Goal: Task Accomplishment & Management: Manage account settings

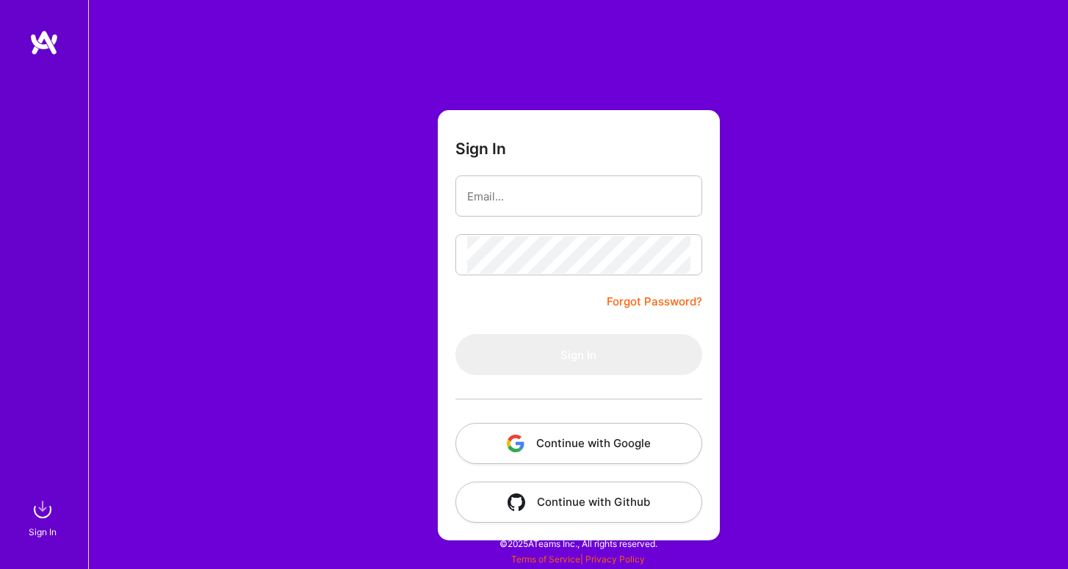
click at [556, 432] on button "Continue with Google" at bounding box center [578, 443] width 247 height 41
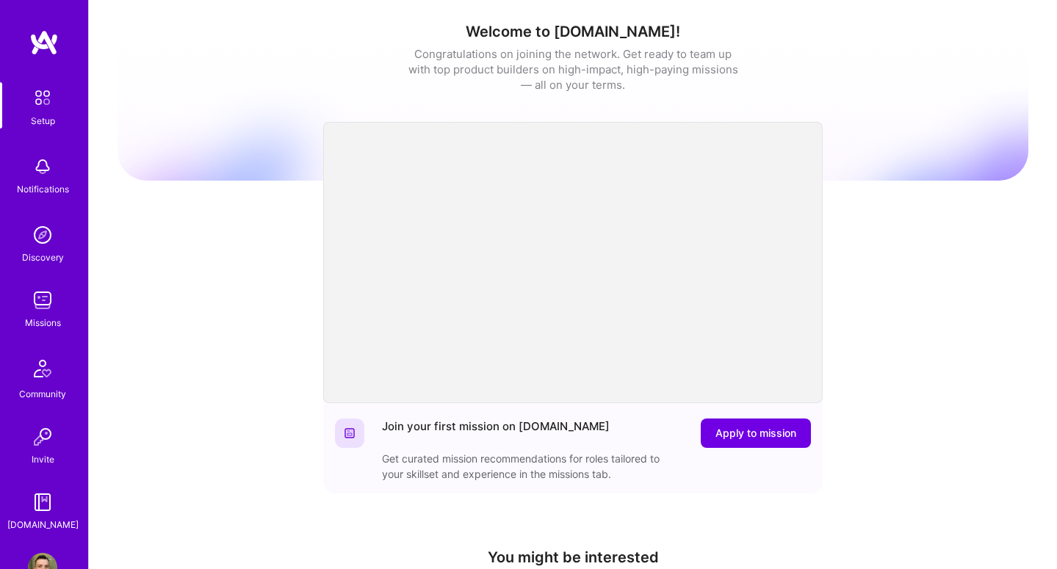
click at [28, 289] on img at bounding box center [42, 300] width 29 height 29
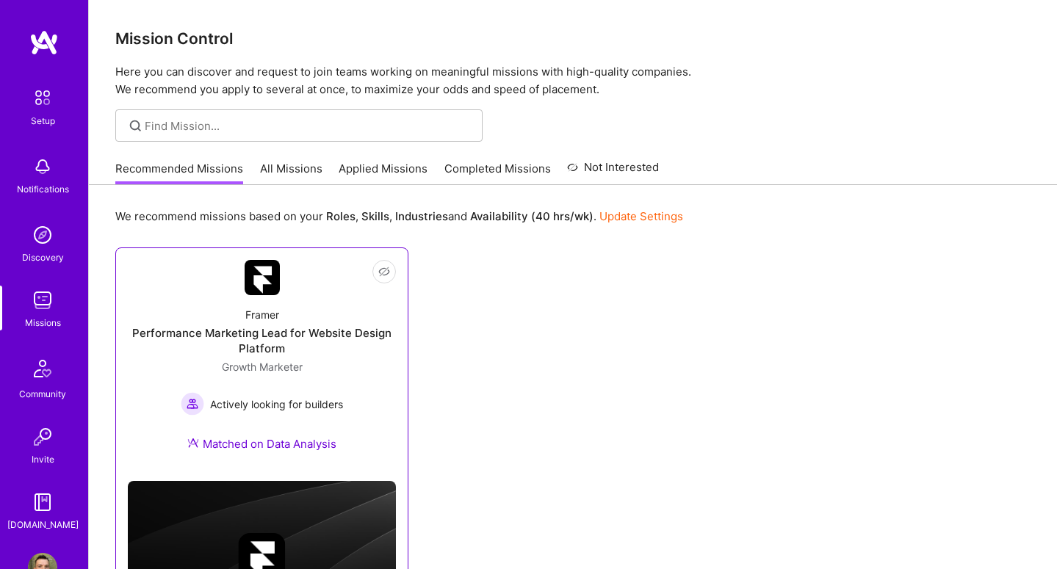
click at [290, 434] on div "Framer Performance Marketing Lead for Website Design Platform Growth Marketer A…" at bounding box center [262, 382] width 268 height 174
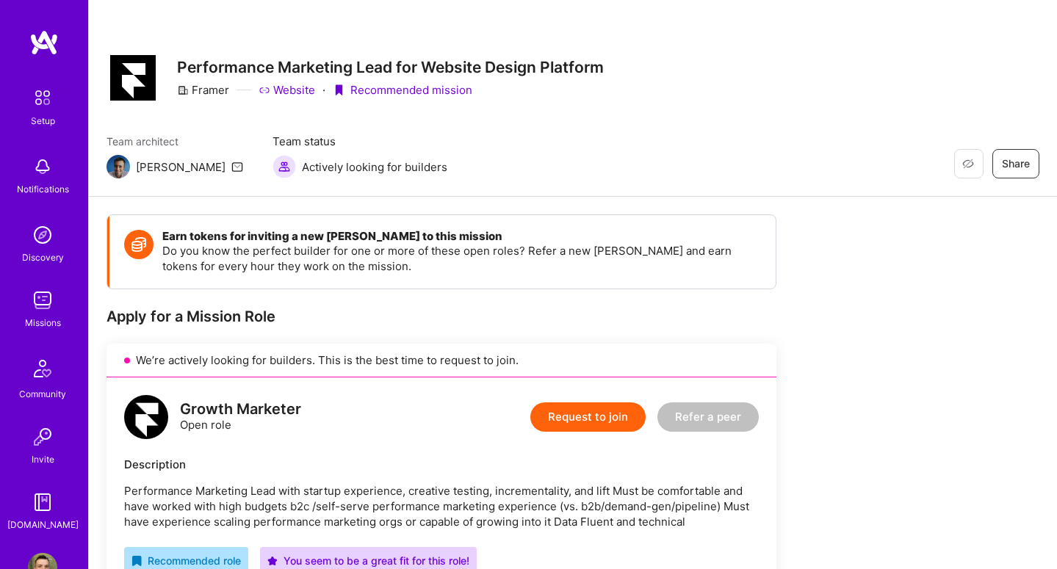
scroll to position [514, 0]
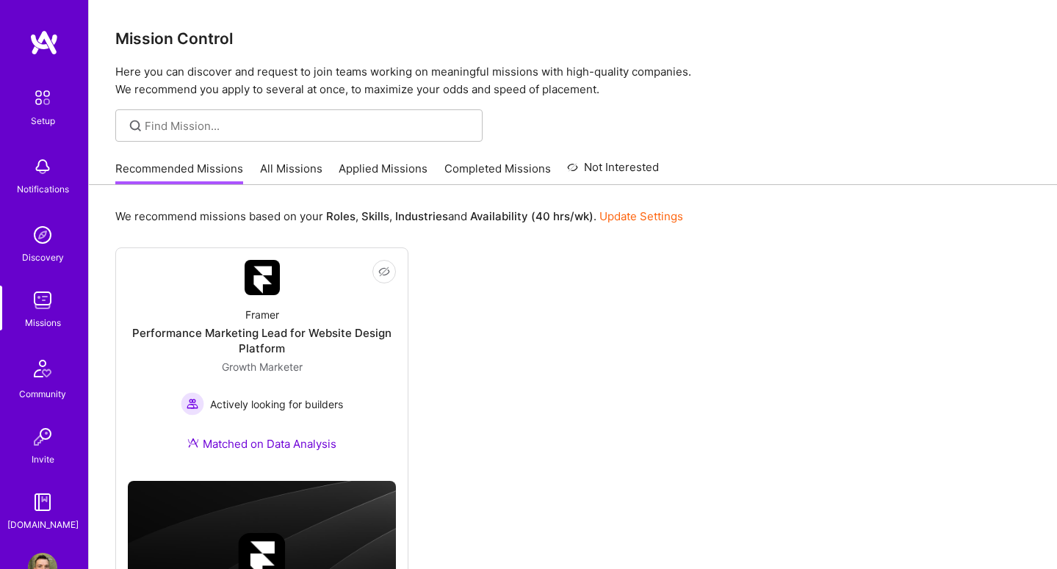
click at [620, 217] on link "Update Settings" at bounding box center [641, 216] width 84 height 14
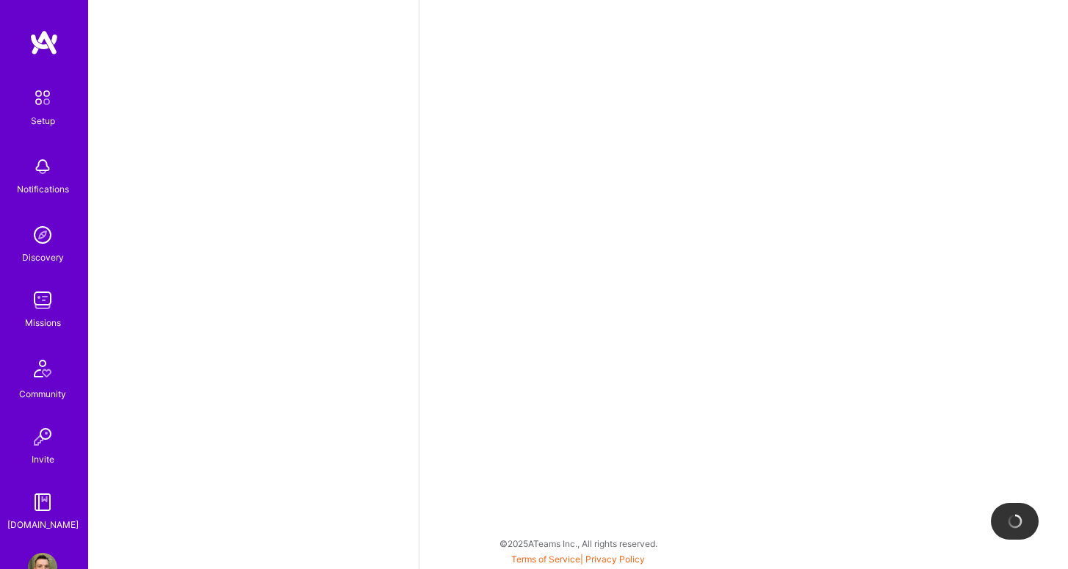
select select "ES"
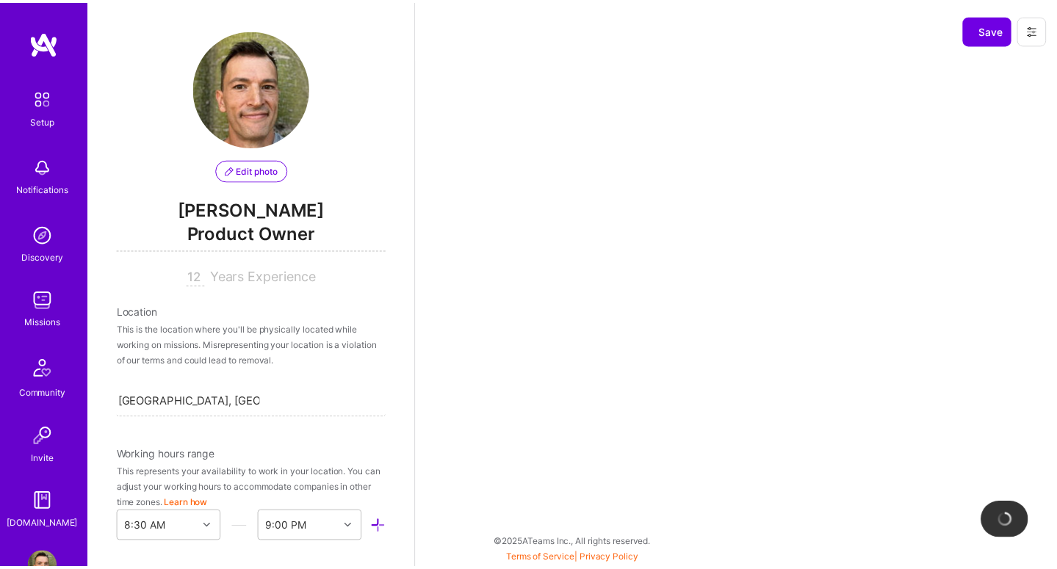
scroll to position [634, 0]
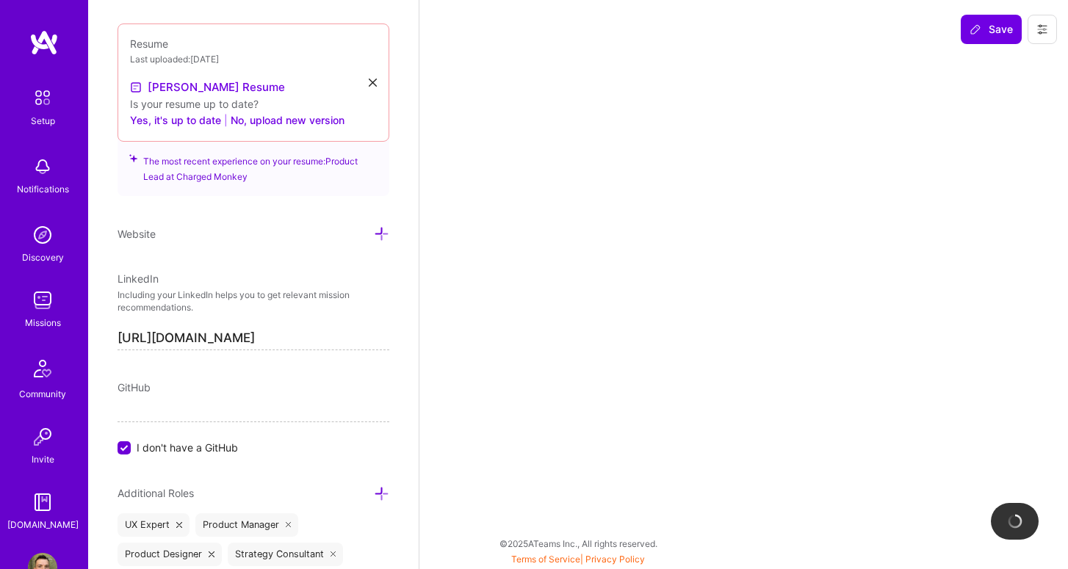
select select "Right Now"
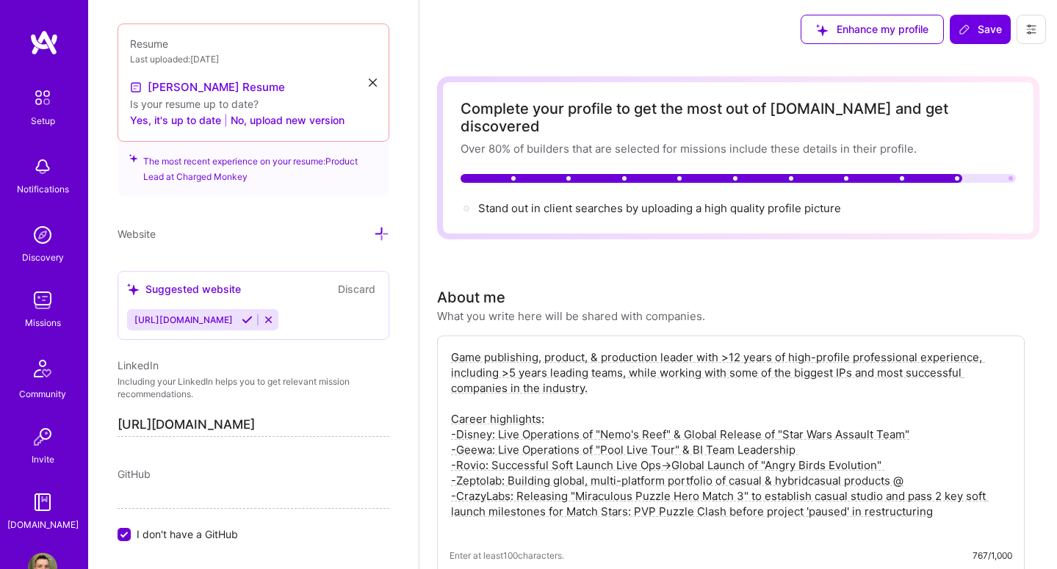
click at [39, 296] on img at bounding box center [42, 300] width 29 height 29
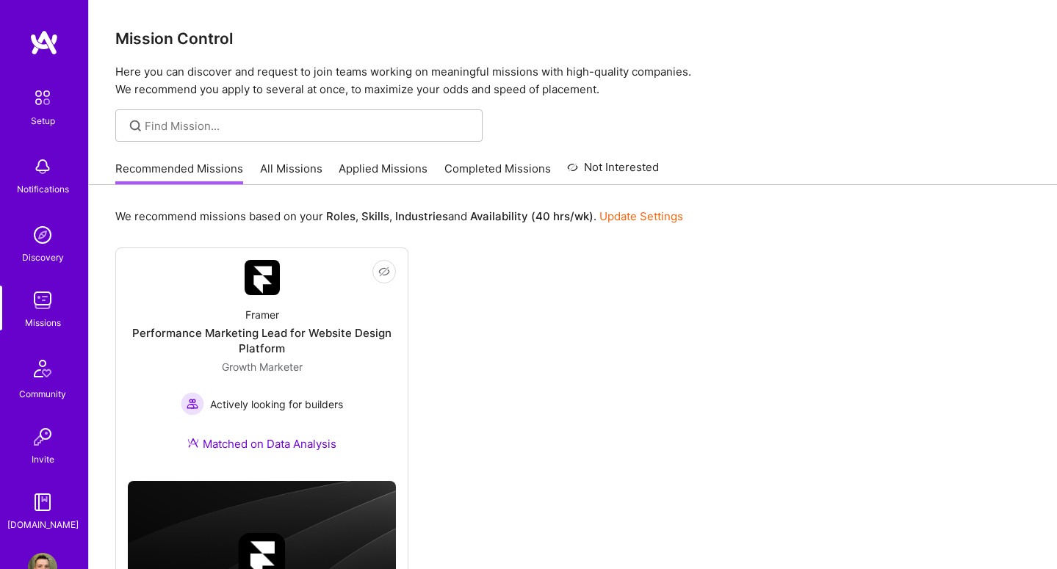
click at [298, 166] on link "All Missions" at bounding box center [291, 173] width 62 height 24
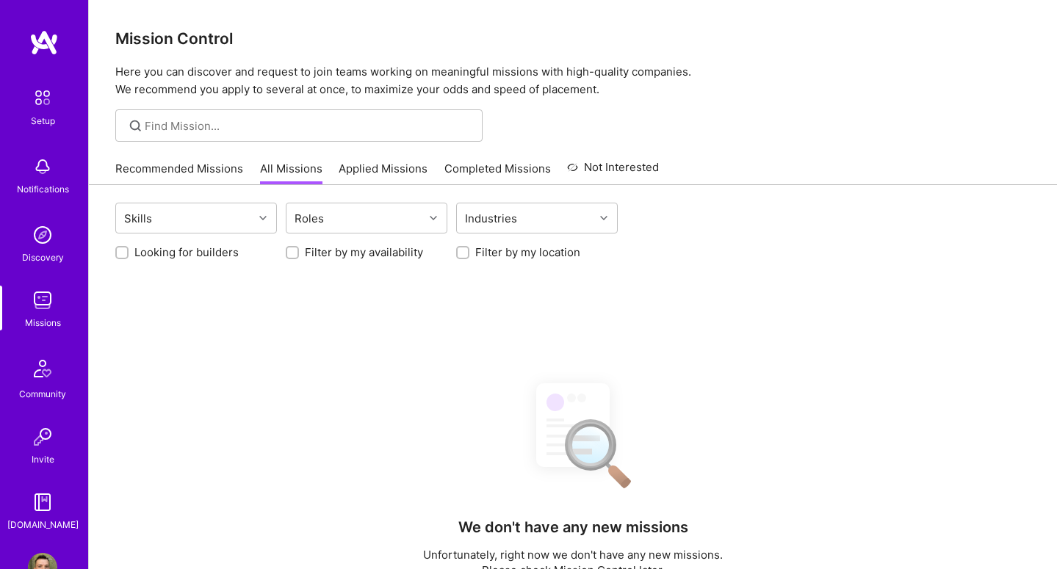
click at [200, 255] on label "Looking for builders" at bounding box center [186, 252] width 104 height 15
click at [129, 255] on input "Looking for builders" at bounding box center [123, 253] width 10 height 10
checkbox input "true"
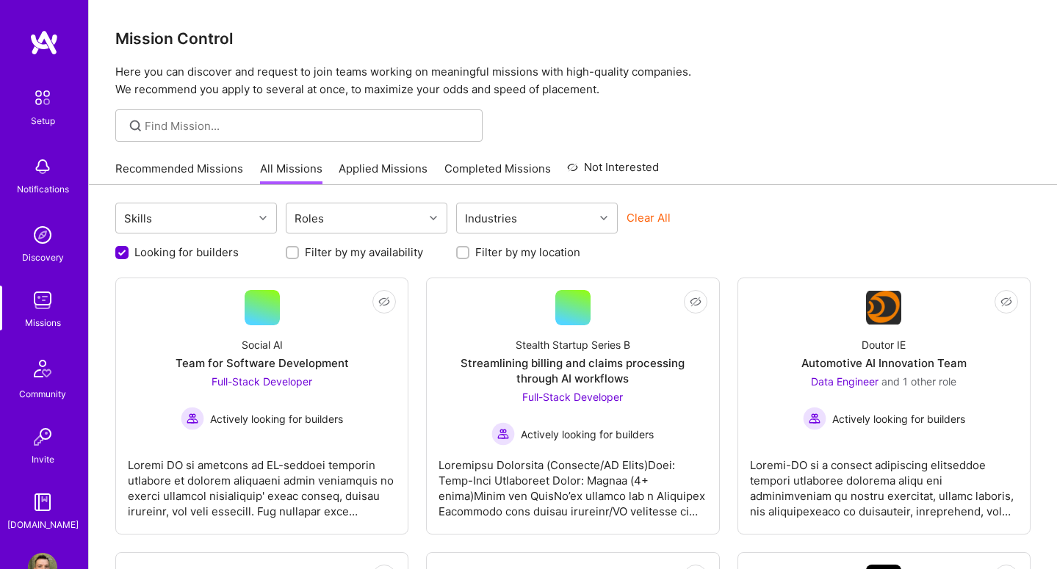
click at [491, 249] on label "Filter by my location" at bounding box center [527, 252] width 105 height 15
click at [469, 249] on input "Filter by my location" at bounding box center [464, 253] width 10 height 10
checkbox input "true"
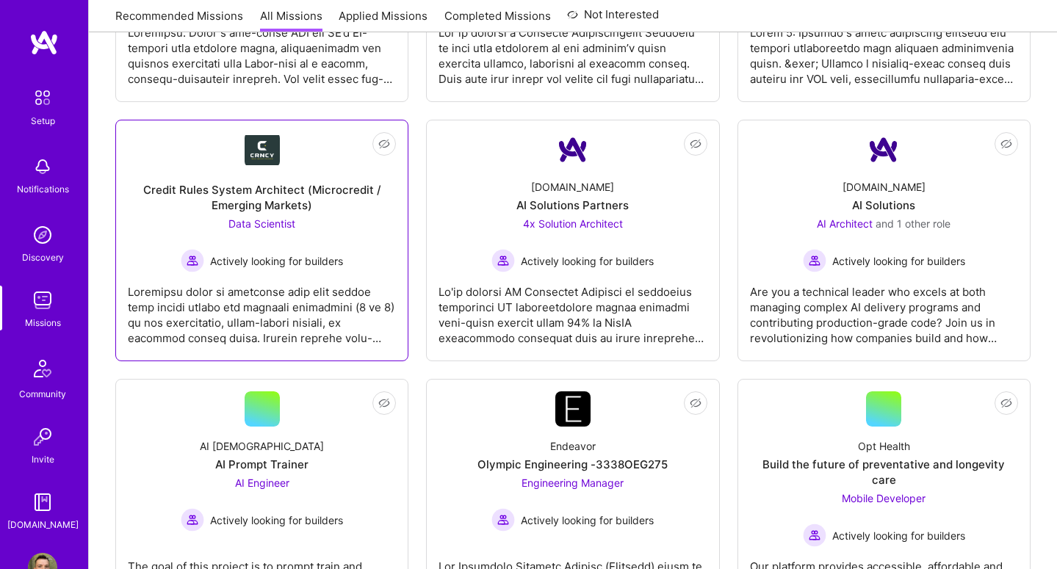
scroll to position [1038, 0]
